Goal: Task Accomplishment & Management: Manage account settings

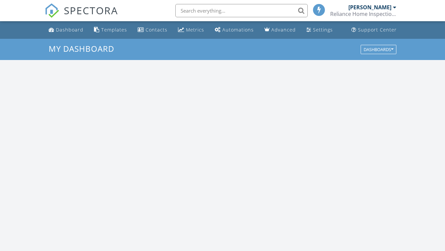
scroll to position [613, 455]
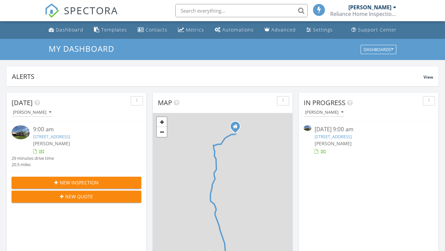
click at [358, 140] on div "747 5th St, Imperial Beach, CA 91932" at bounding box center [369, 136] width 108 height 6
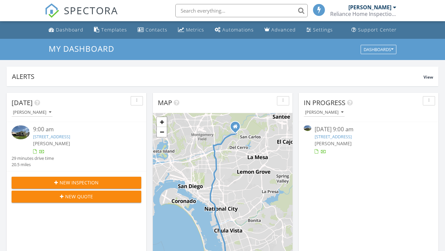
click at [352, 135] on link "747 5th St, Imperial Beach, CA 91932" at bounding box center [333, 136] width 37 height 6
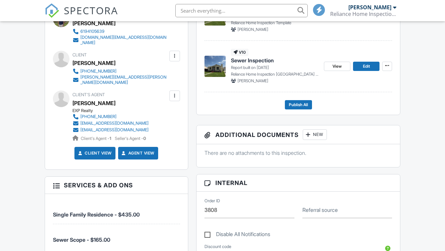
scroll to position [137, 0]
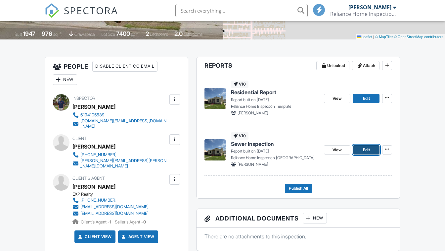
click at [373, 148] on link "Edit" at bounding box center [366, 149] width 26 height 9
